Goal: Task Accomplishment & Management: Manage account settings

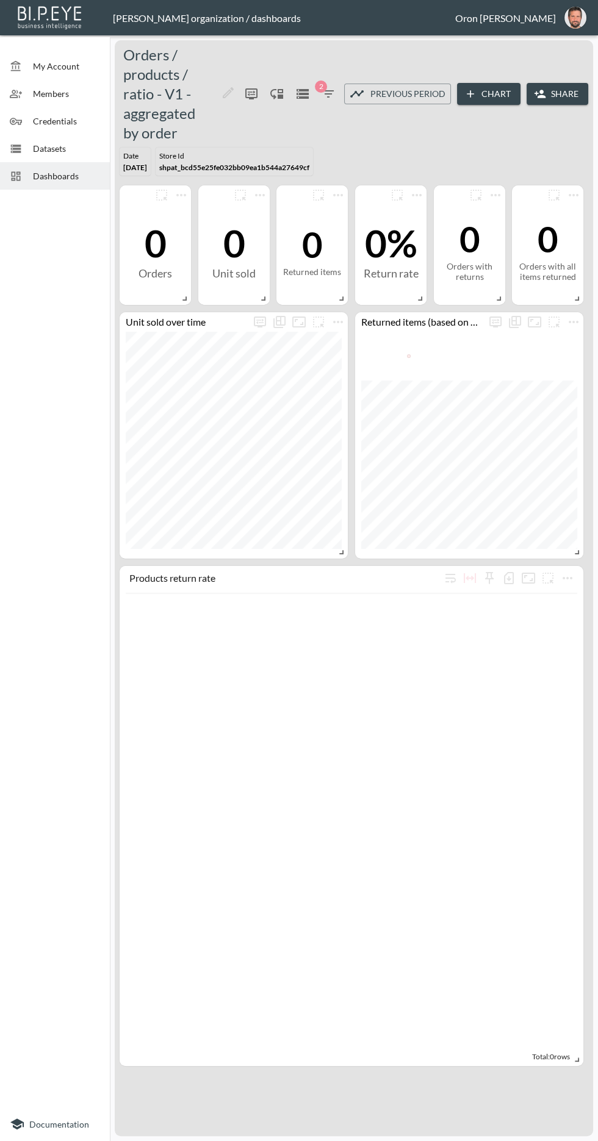
click at [580, 13] on img "oron@bipeye.com" at bounding box center [575, 18] width 22 height 22
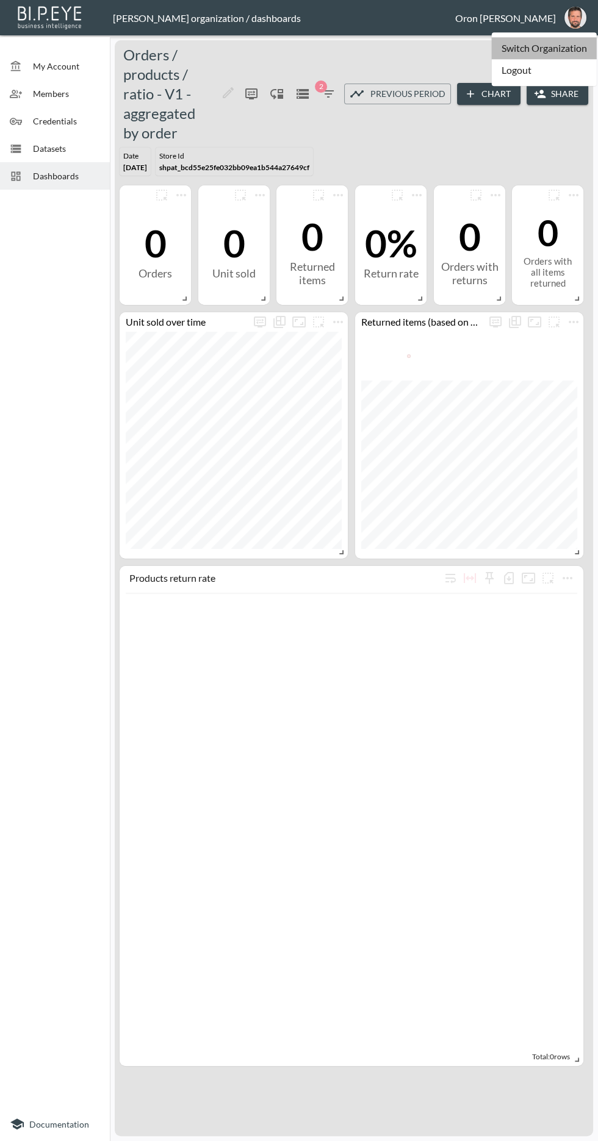
click at [563, 46] on li "Switch Organization" at bounding box center [544, 48] width 105 height 22
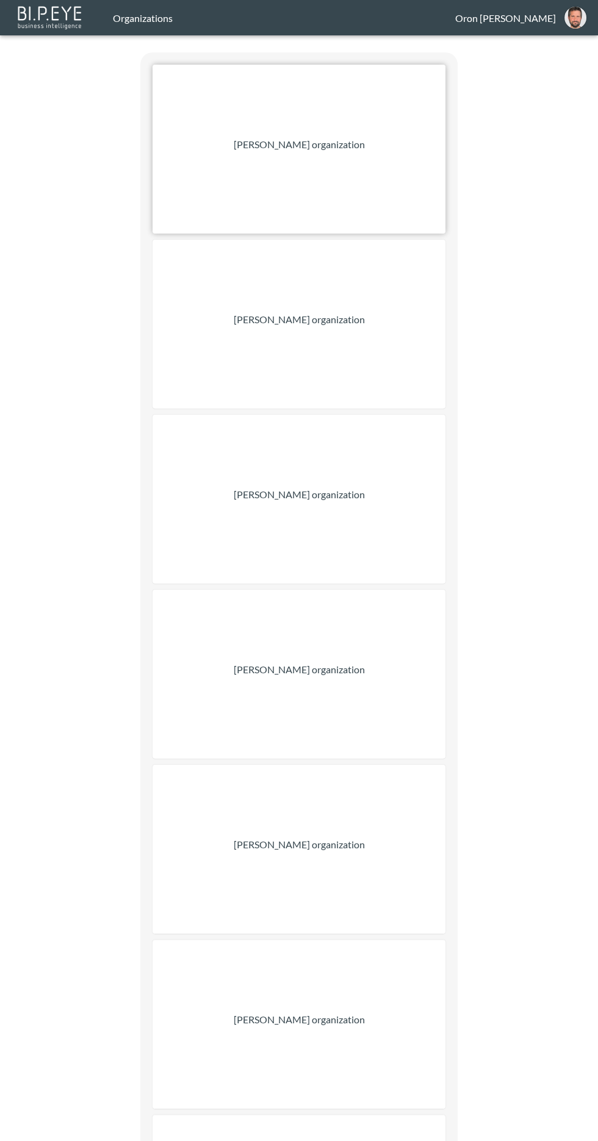
click at [412, 137] on div "[PERSON_NAME] organization" at bounding box center [298, 149] width 293 height 169
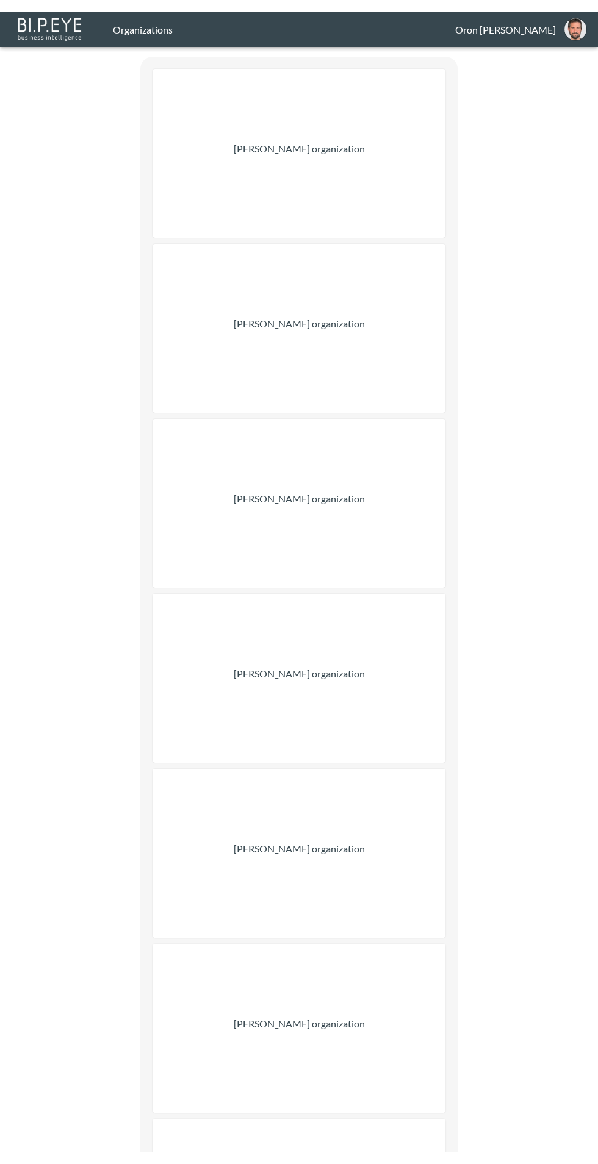
scroll to position [16, 0]
